Goal: Check status: Check status

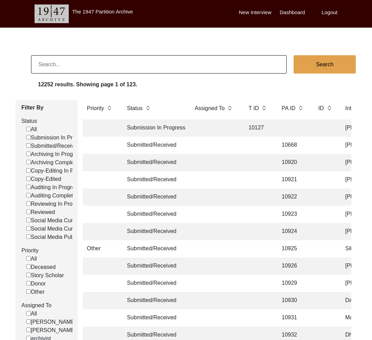
click at [60, 68] on input at bounding box center [158, 64] width 255 height 18
type input "578"
checkbox input "false"
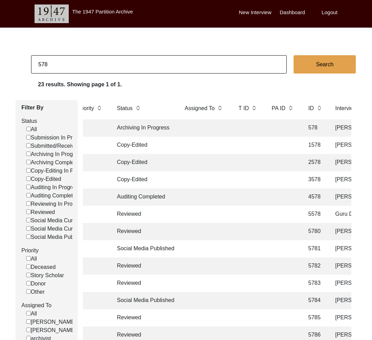
scroll to position [0, 11]
click at [147, 130] on td "Archiving In Progress" at bounding box center [143, 127] width 62 height 17
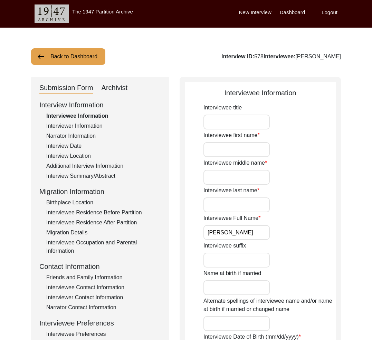
click at [81, 57] on button "Back to Dashboard" at bounding box center [68, 56] width 74 height 17
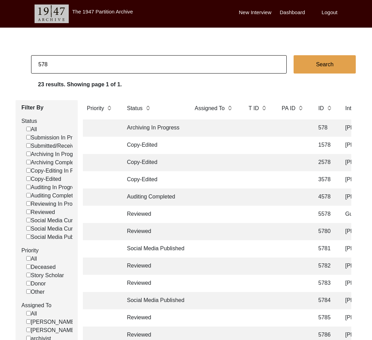
click at [78, 74] on app-records-search "578 Search 23 results. Showing page 1 of 1. Filter By Status All Submission In …" at bounding box center [186, 295] width 372 height 480
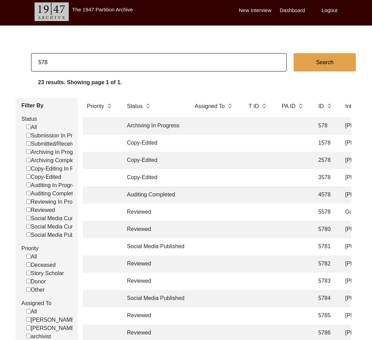
click at [77, 73] on app-records-search "578 Search 23 results. Showing page 1 of 1. Filter By Status All Submission In …" at bounding box center [186, 293] width 372 height 480
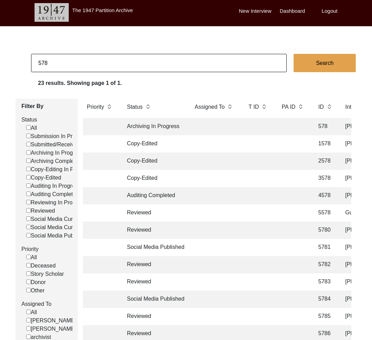
click at [76, 66] on input "578" at bounding box center [158, 63] width 255 height 18
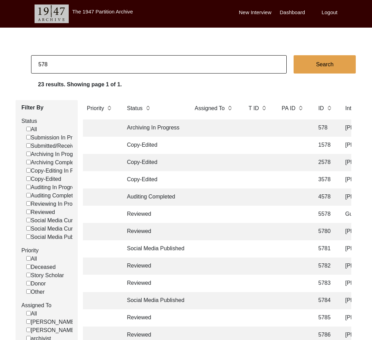
click at [76, 66] on input "578" at bounding box center [158, 64] width 255 height 18
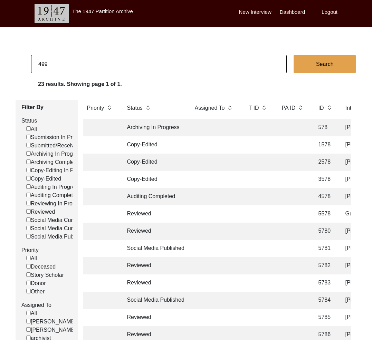
type input "499"
checkbox input "false"
click at [158, 128] on td "Archiving In Progress" at bounding box center [154, 127] width 62 height 17
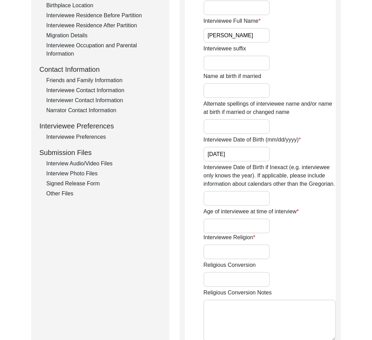
click at [51, 179] on div "Signed Release Form" at bounding box center [103, 183] width 115 height 8
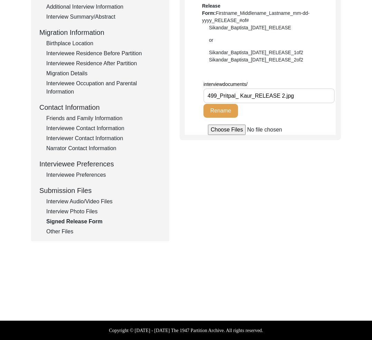
click at [67, 200] on div "Interview Audio/Video Files" at bounding box center [103, 201] width 115 height 8
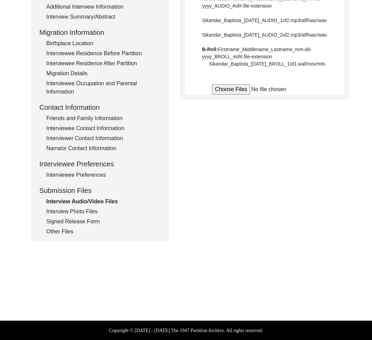
click at [67, 222] on div "Signed Release Form" at bounding box center [103, 221] width 115 height 8
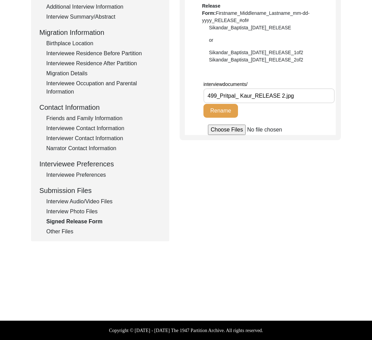
click at [65, 231] on div "Other Files" at bounding box center [103, 231] width 115 height 8
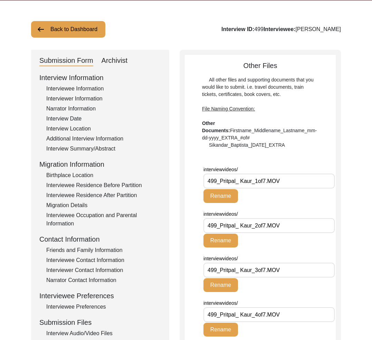
scroll to position [0, 0]
